Goal: Check status: Check status

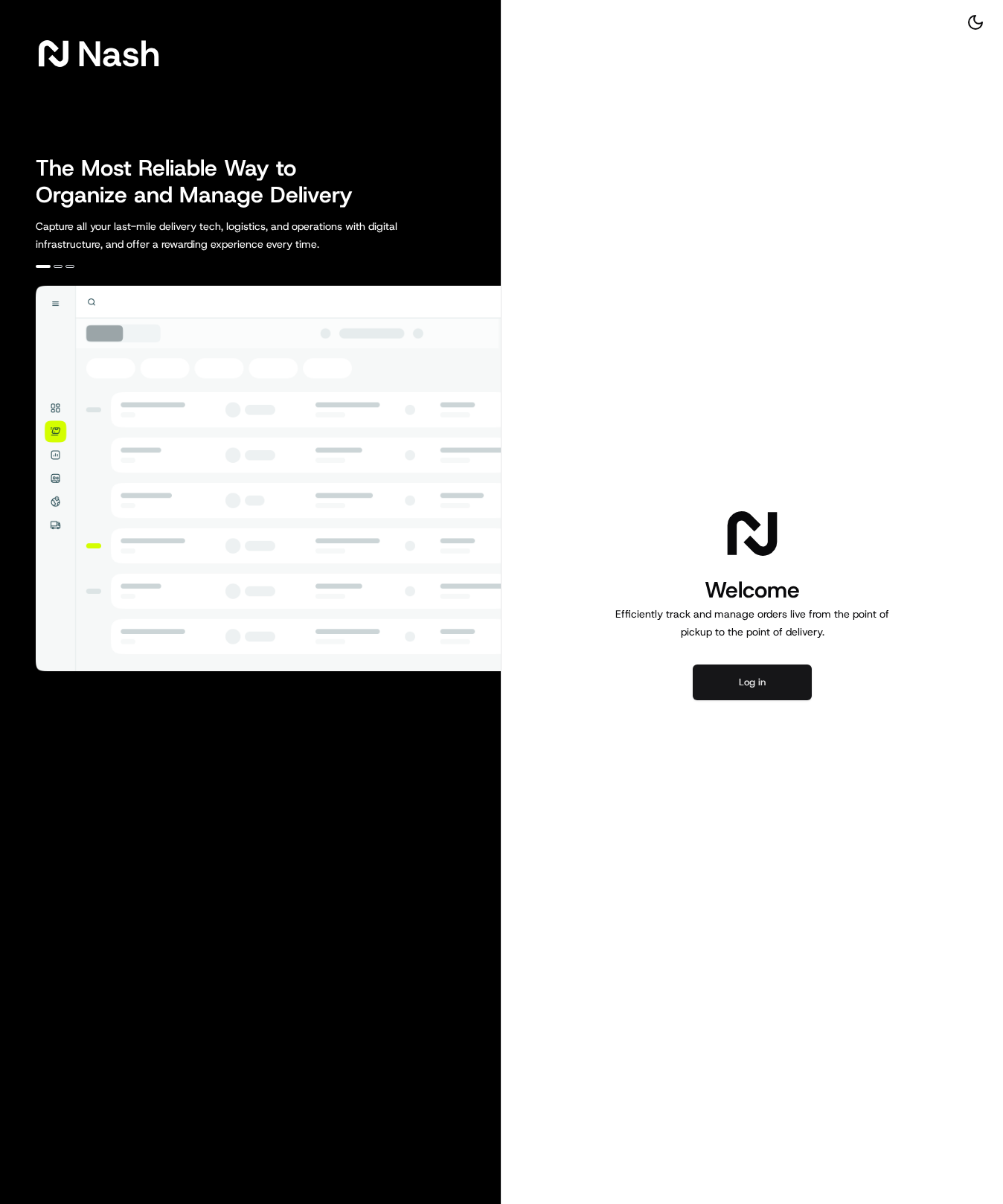
click at [735, 689] on button "Log in" at bounding box center [753, 682] width 119 height 36
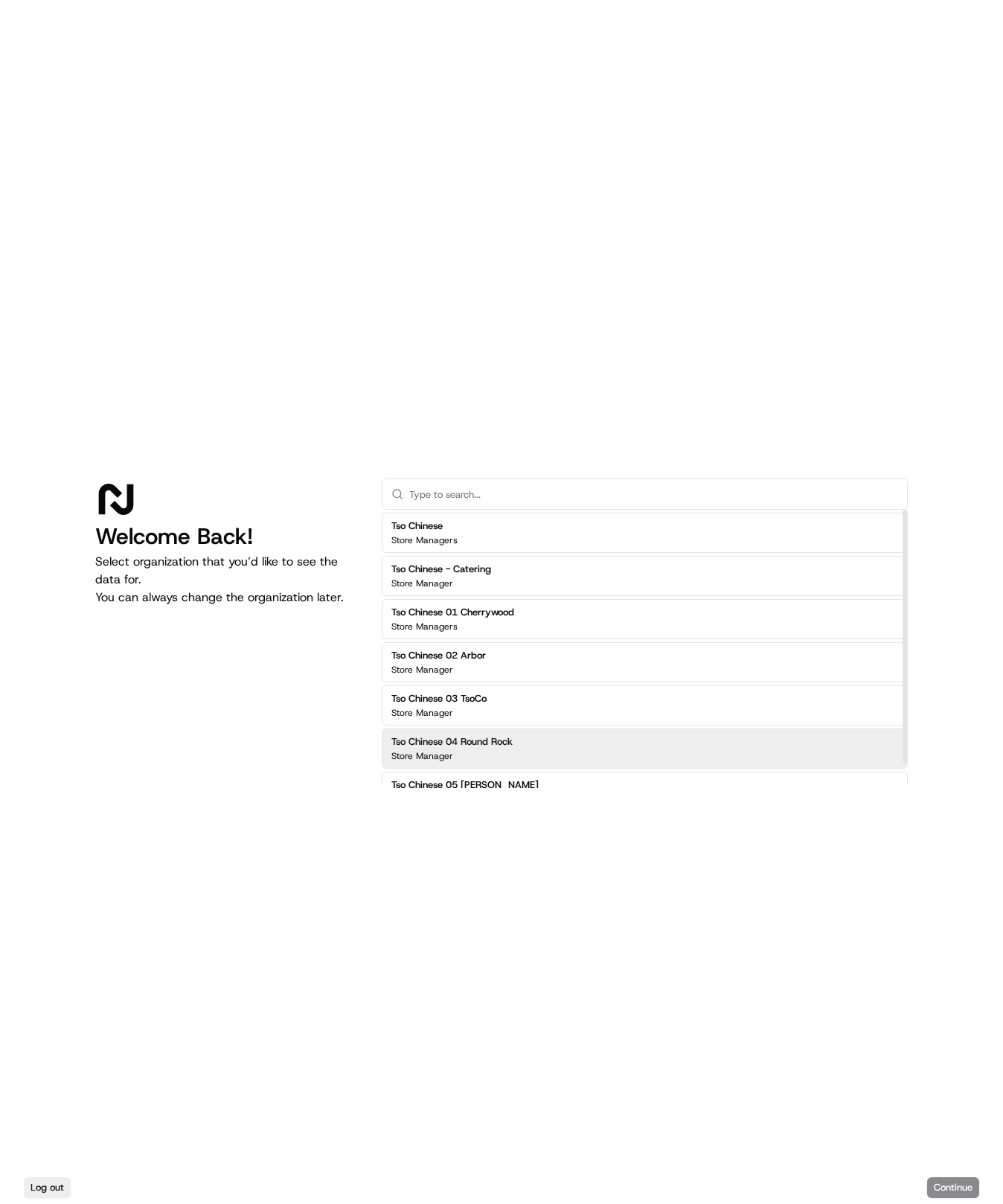
click at [487, 735] on h2 "Tso Chinese 04 Round Rock" at bounding box center [452, 741] width 121 height 13
click at [955, 1186] on button "Continue" at bounding box center [953, 1187] width 52 height 21
